Goal: Task Accomplishment & Management: Manage account settings

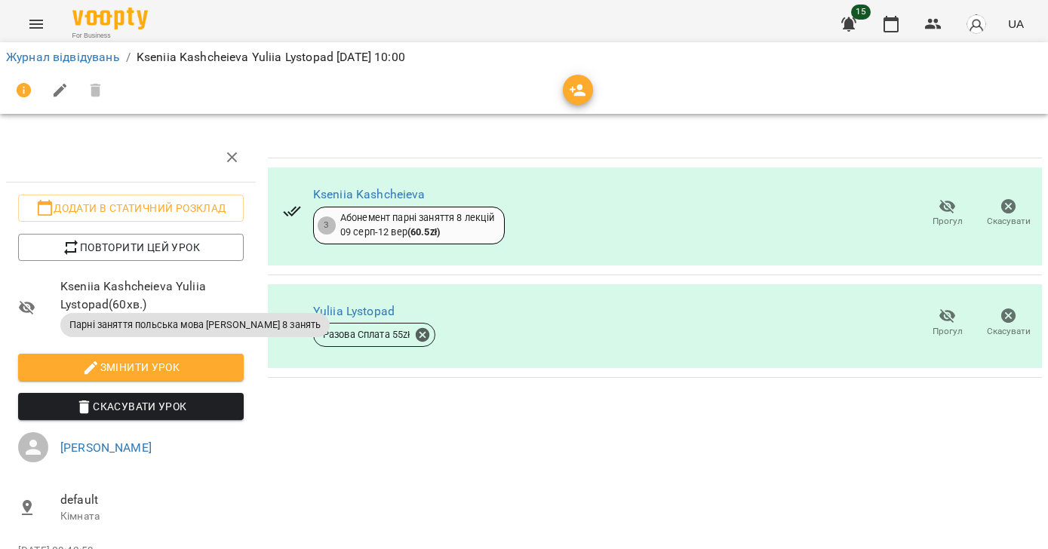
scroll to position [0, 5]
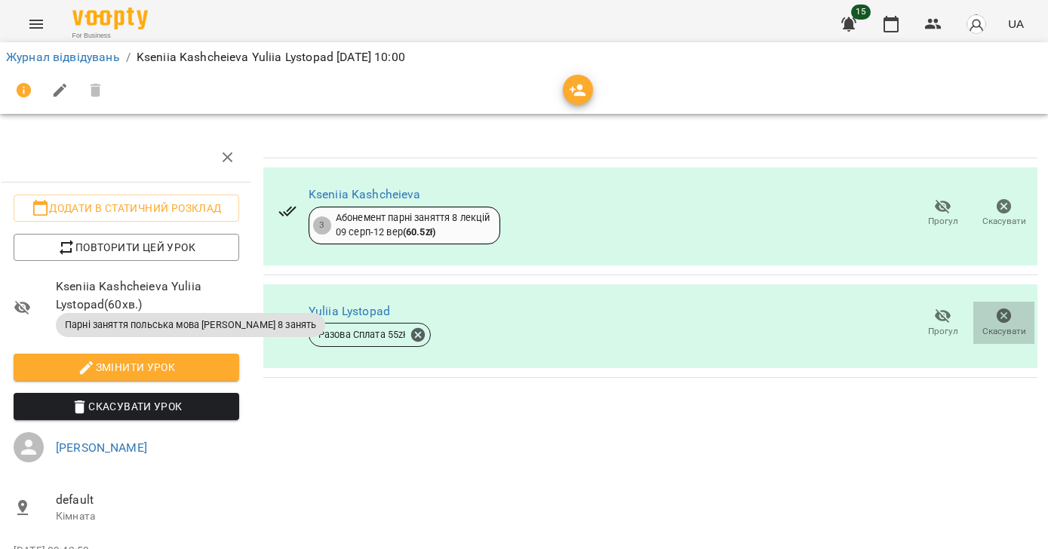
click at [1003, 316] on icon "button" at bounding box center [1004, 316] width 18 height 18
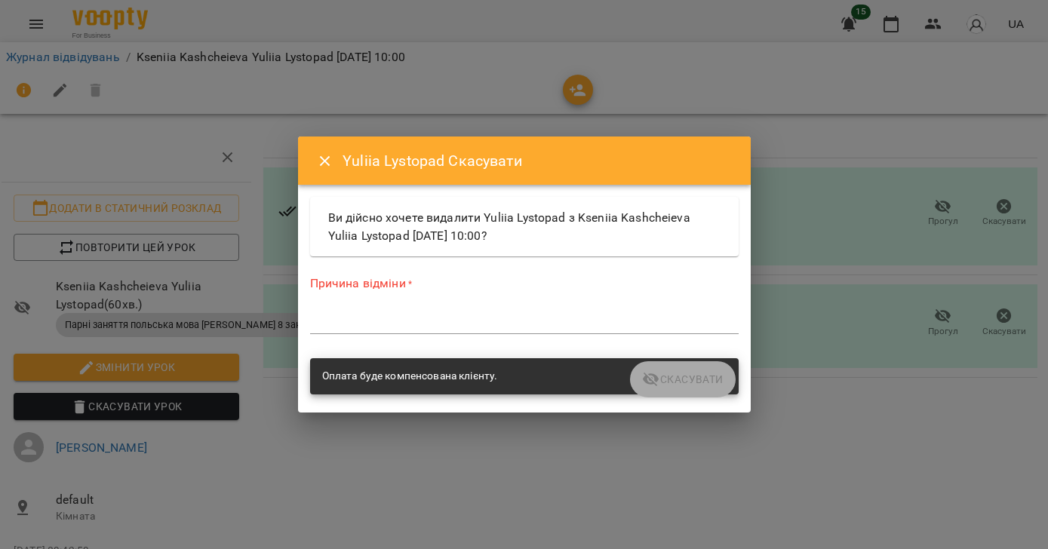
click at [386, 318] on textarea at bounding box center [524, 322] width 429 height 14
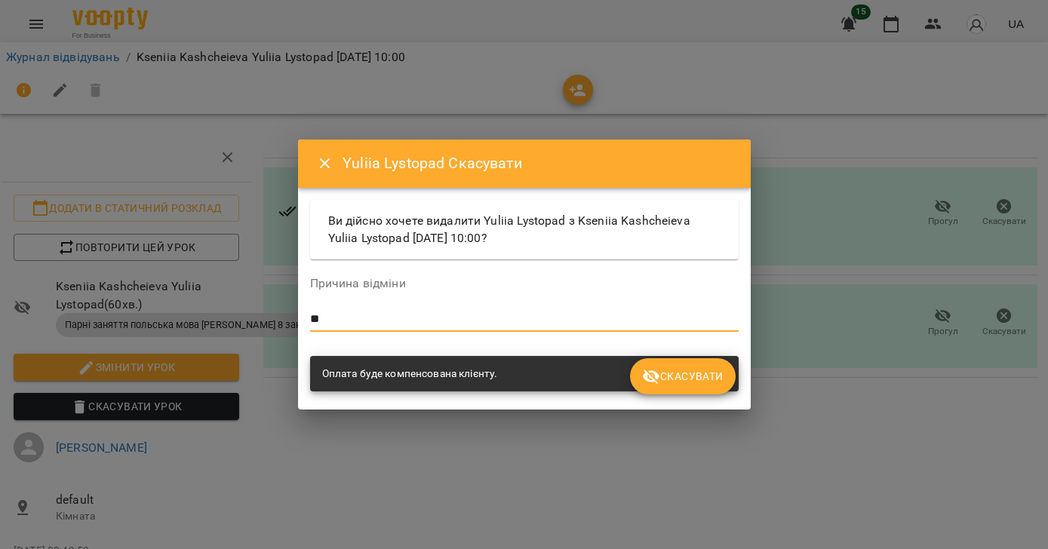
type textarea "*"
type textarea "**********"
click at [674, 379] on span "Скасувати" at bounding box center [682, 376] width 81 height 18
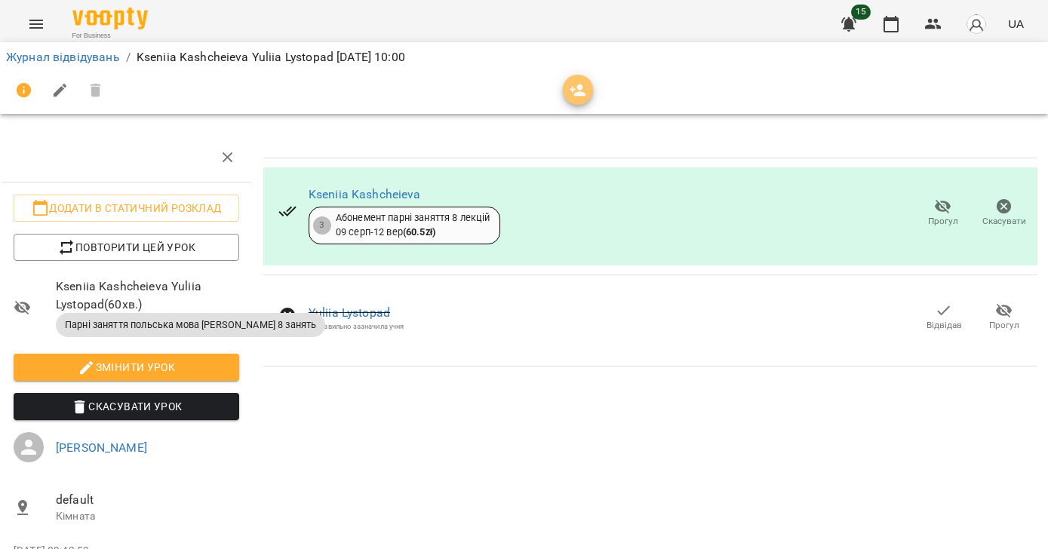
click at [577, 91] on icon "button" at bounding box center [578, 90] width 18 height 18
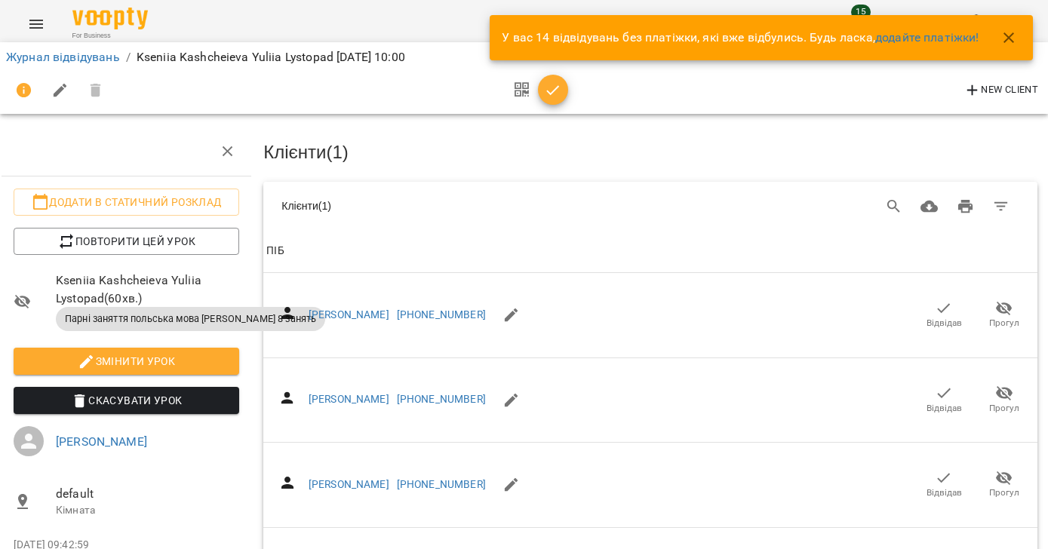
scroll to position [2903, 6]
drag, startPoint x: 941, startPoint y: 362, endPoint x: 895, endPoint y: 348, distance: 48.2
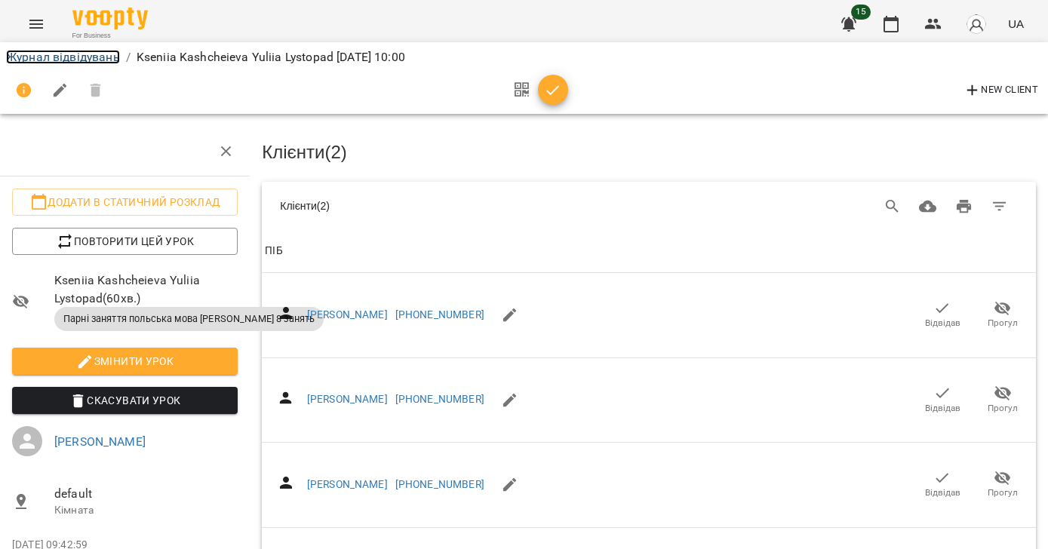
click at [81, 58] on link "Журнал відвідувань" at bounding box center [63, 57] width 114 height 14
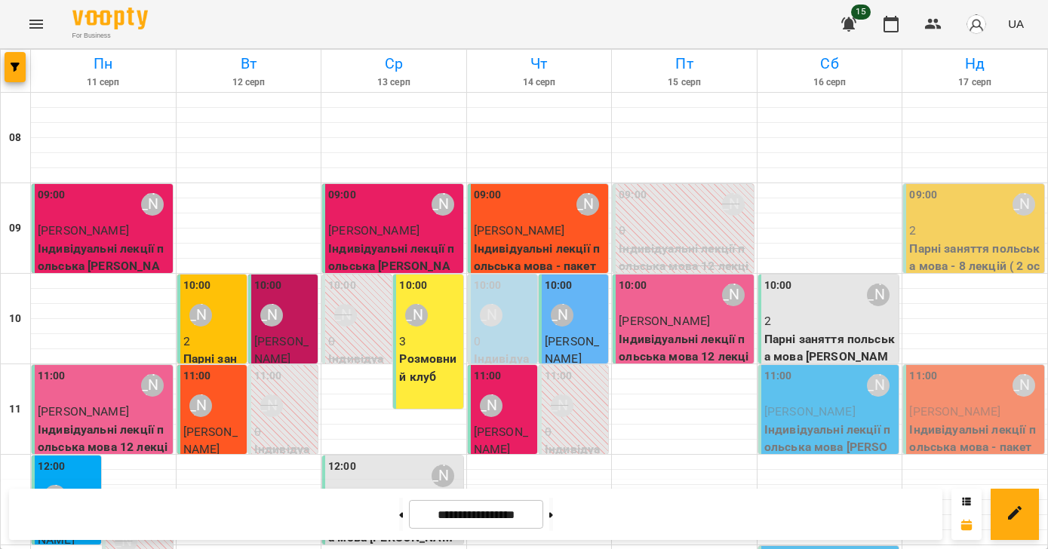
click at [782, 309] on div "10:00" at bounding box center [778, 295] width 28 height 35
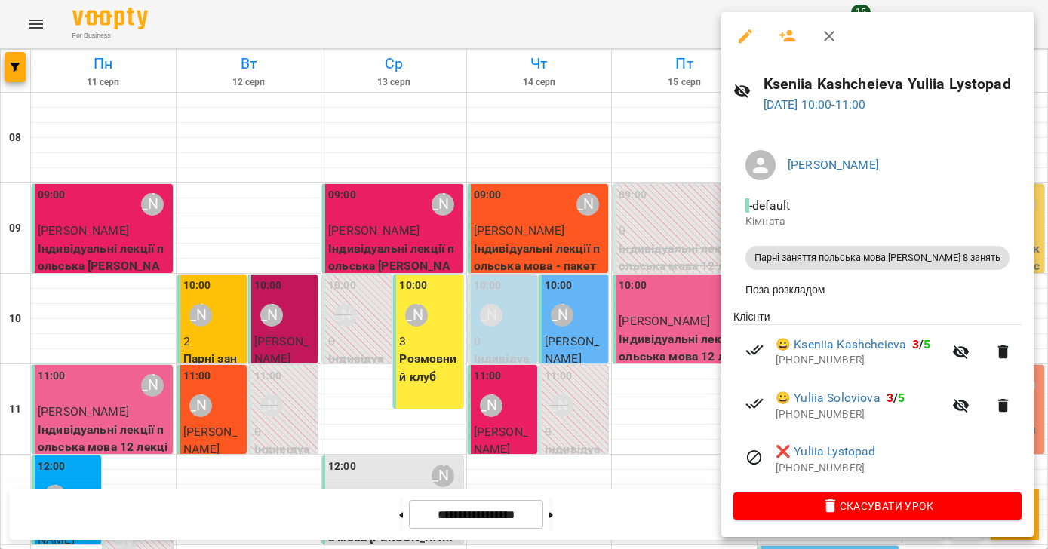
click at [824, 31] on icon "button" at bounding box center [829, 36] width 18 height 18
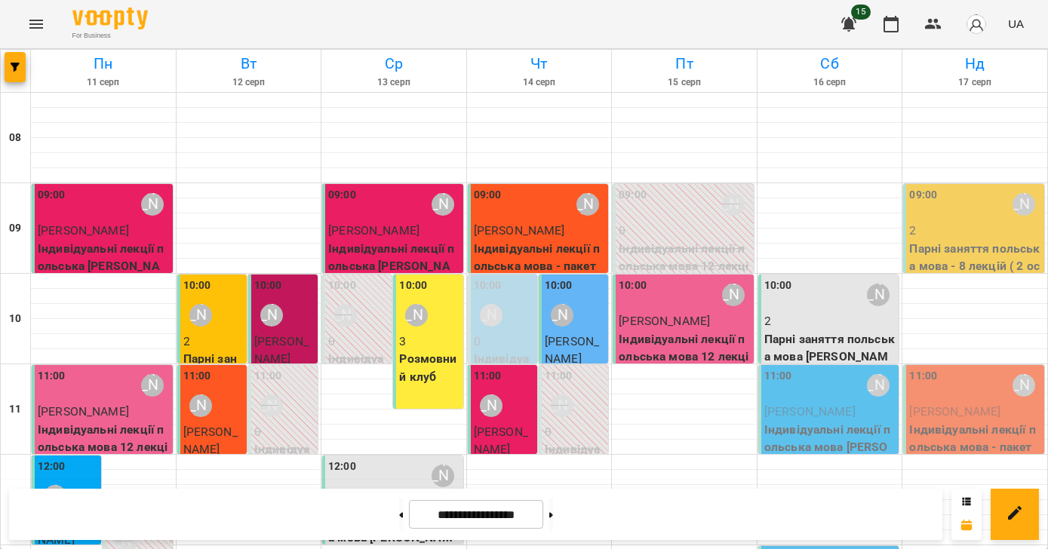
scroll to position [300, 0]
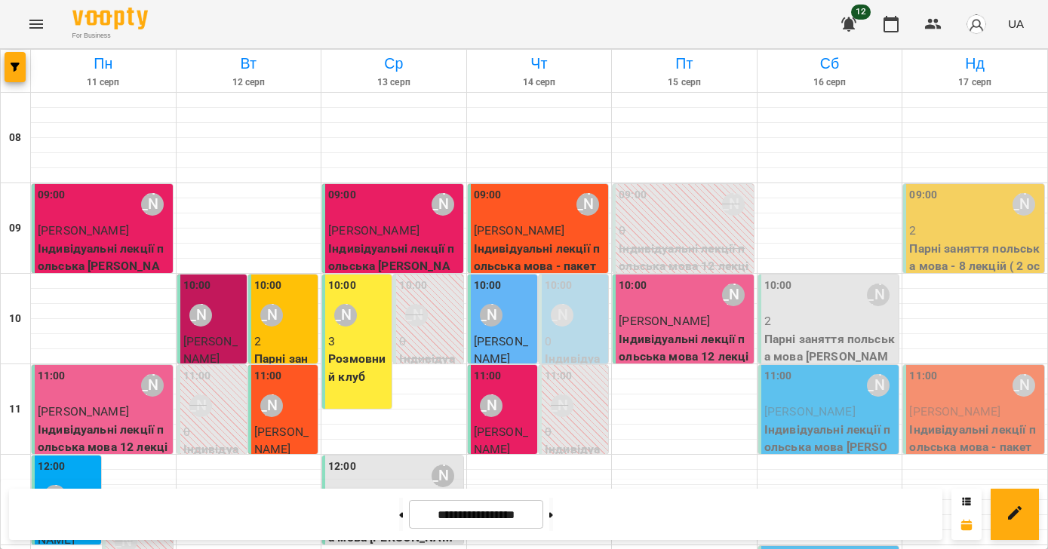
scroll to position [118, 0]
